Goal: Find contact information: Find contact information

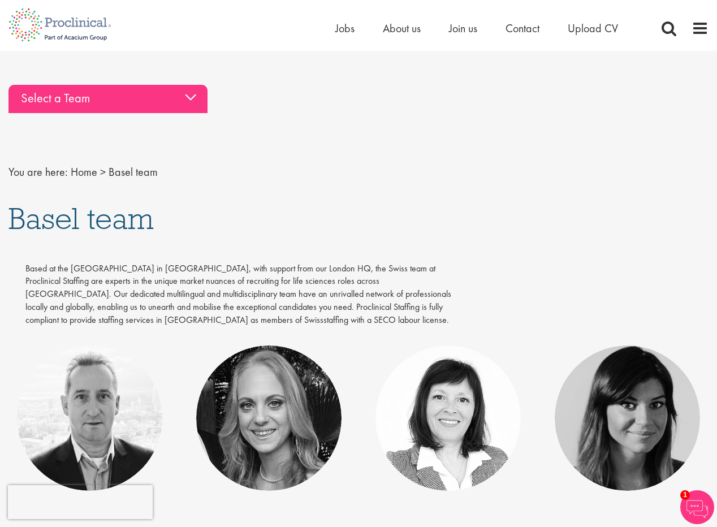
click at [168, 94] on div "Select a Team" at bounding box center [107, 99] width 199 height 28
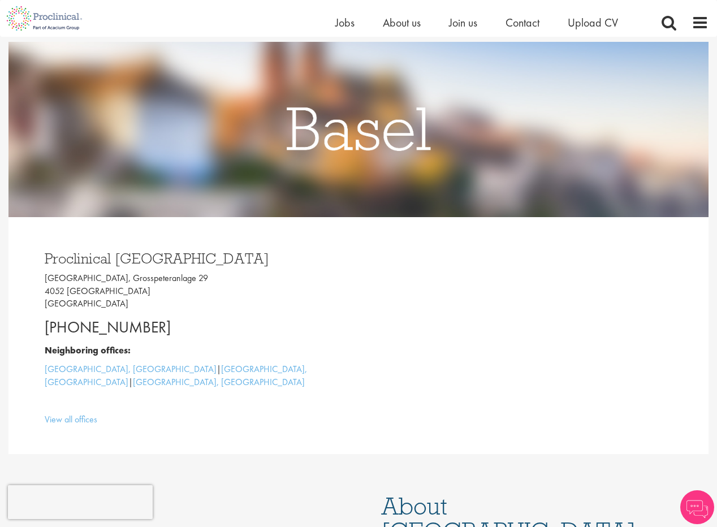
scroll to position [111, 0]
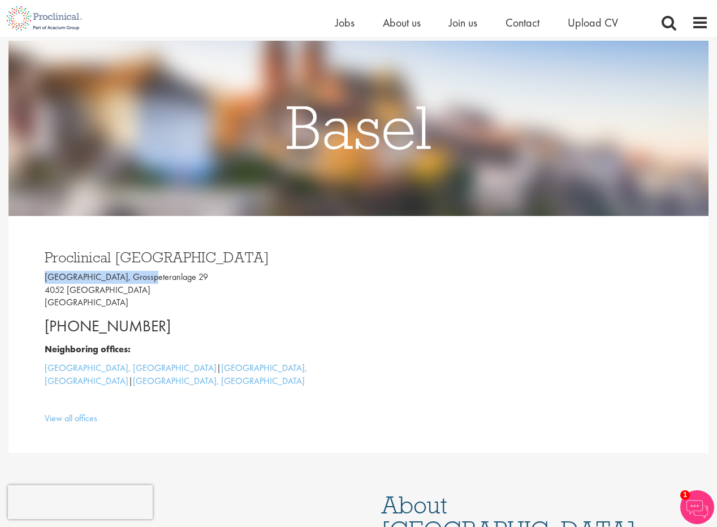
drag, startPoint x: 45, startPoint y: 278, endPoint x: 139, endPoint y: 272, distance: 94.1
click at [139, 272] on p "Grosspeter Tower, Grosspeteranlage 29 4052 Basel Switzerland" at bounding box center [198, 290] width 306 height 39
drag, startPoint x: 111, startPoint y: 278, endPoint x: 105, endPoint y: 291, distance: 14.2
click at [105, 291] on p "Grosspeter Tower, Grosspeteranlage 29 4052 Basel Switzerland" at bounding box center [198, 290] width 306 height 39
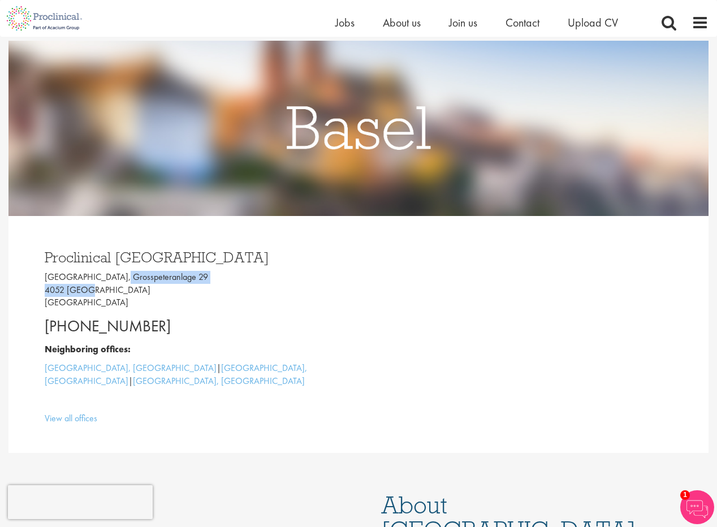
copy p "Grosspeteranlage 29 4052 Basel"
